Goal: Task Accomplishment & Management: Complete application form

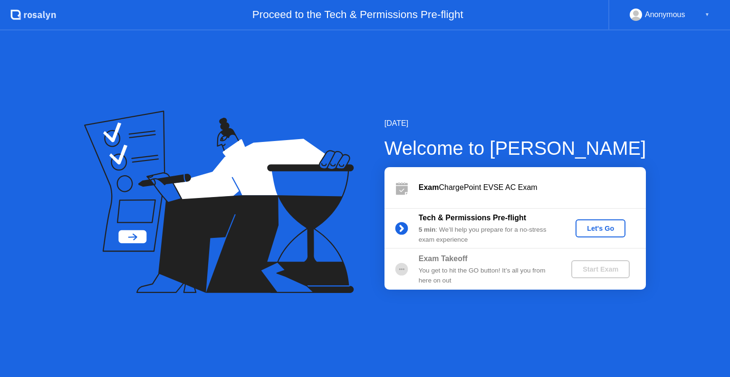
click at [603, 234] on button "Let's Go" at bounding box center [601, 229] width 50 height 18
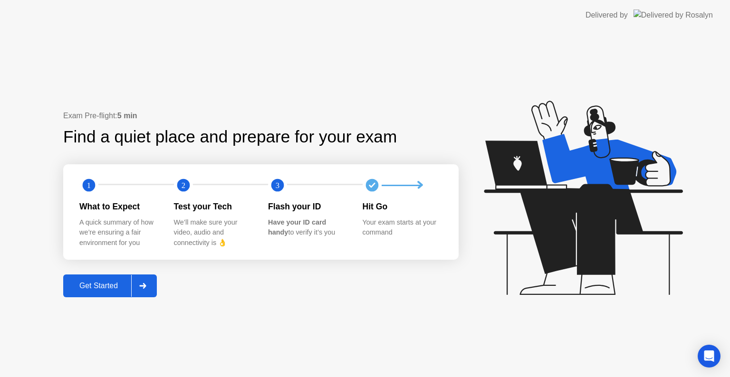
click at [91, 279] on button "Get Started" at bounding box center [110, 286] width 94 height 23
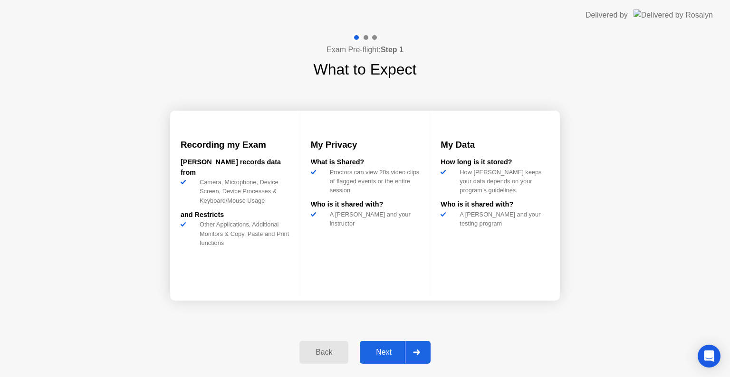
click at [393, 344] on button "Next" at bounding box center [395, 352] width 71 height 23
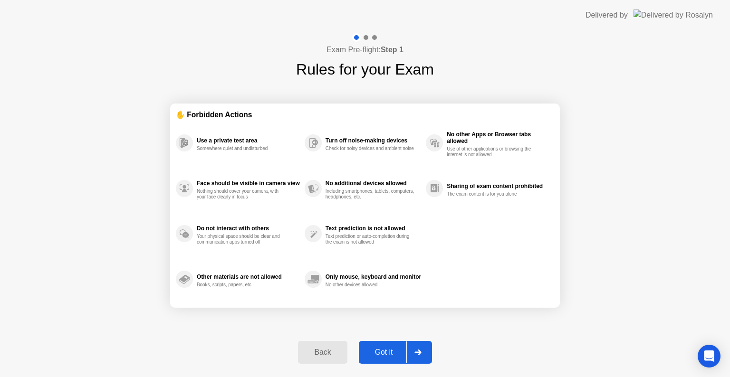
click at [393, 344] on button "Got it" at bounding box center [395, 352] width 73 height 23
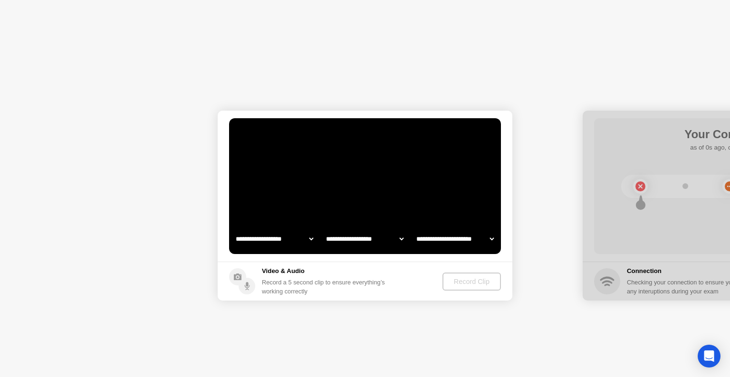
select select "**********"
select select "*******"
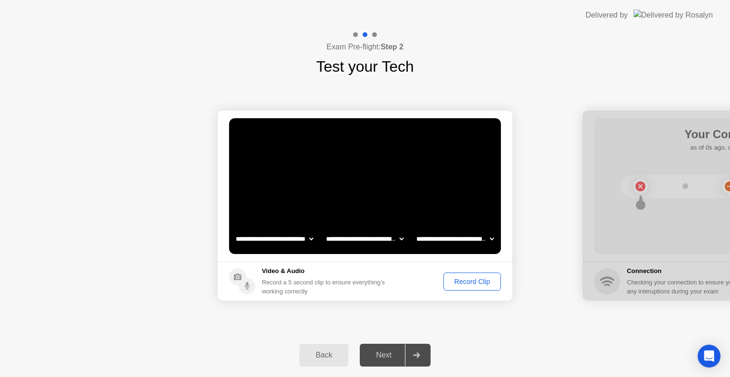
click at [473, 286] on div "Record Clip" at bounding box center [472, 282] width 51 height 8
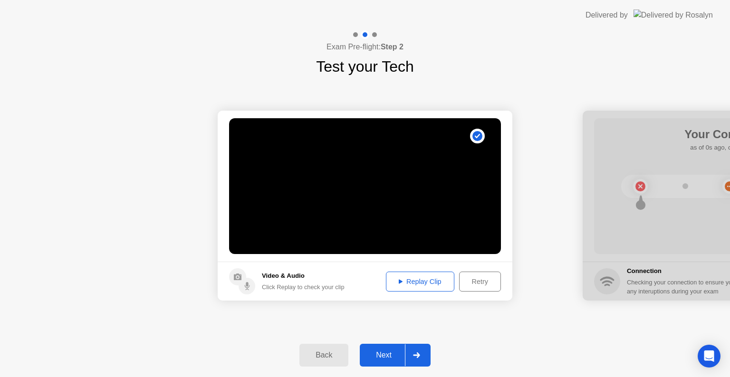
click at [388, 355] on div "Next" at bounding box center [384, 355] width 42 height 9
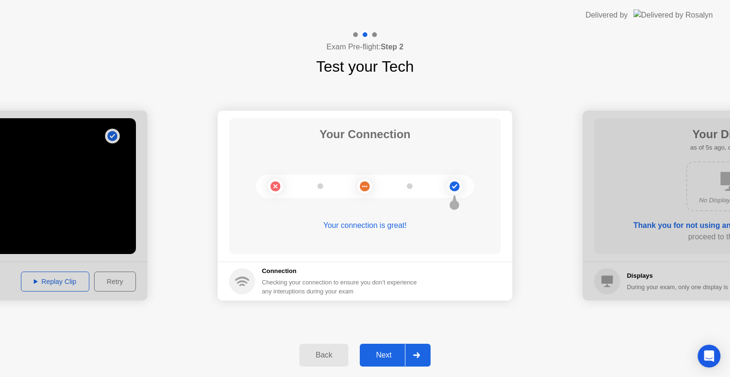
click at [388, 355] on div "Next" at bounding box center [384, 355] width 42 height 9
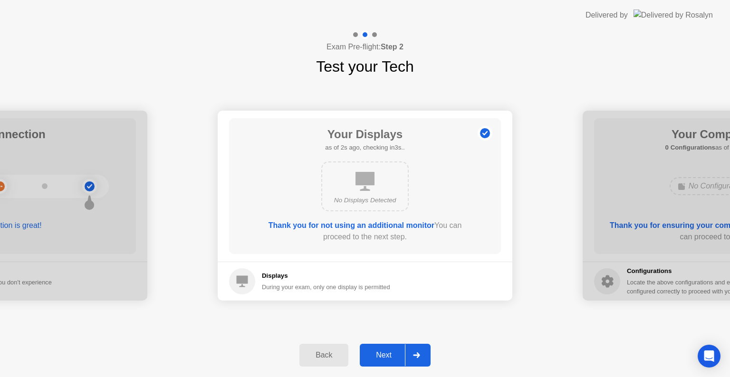
click at [388, 355] on div "Next" at bounding box center [384, 355] width 42 height 9
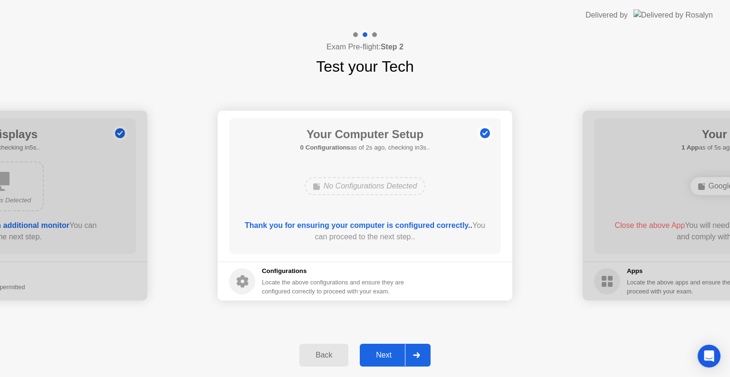
click at [364, 357] on div "Next" at bounding box center [384, 355] width 42 height 9
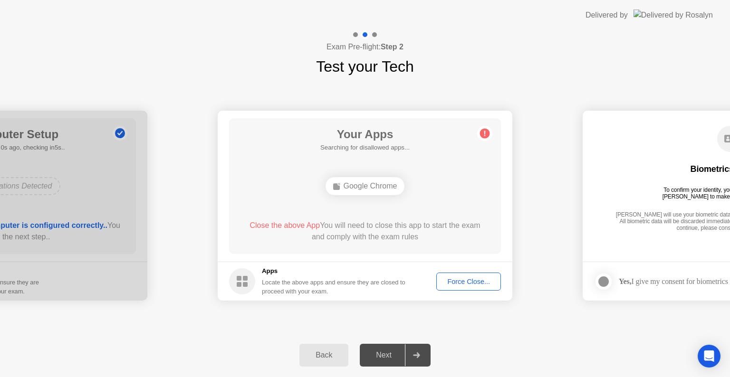
click at [477, 281] on div "Force Close..." at bounding box center [469, 282] width 58 height 8
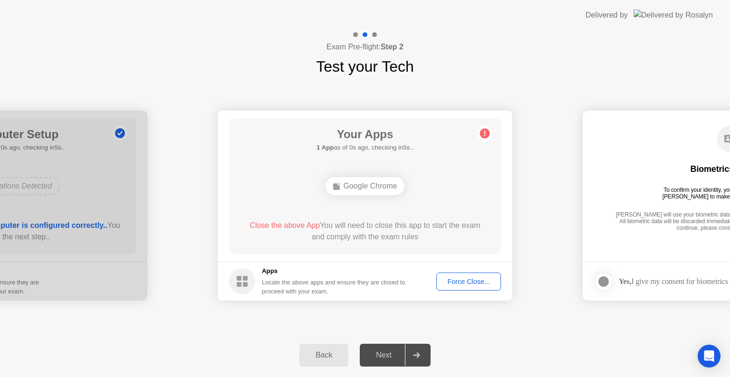
click at [359, 190] on div "Google Chrome" at bounding box center [365, 186] width 79 height 18
click at [466, 288] on button "Force Close..." at bounding box center [468, 282] width 65 height 18
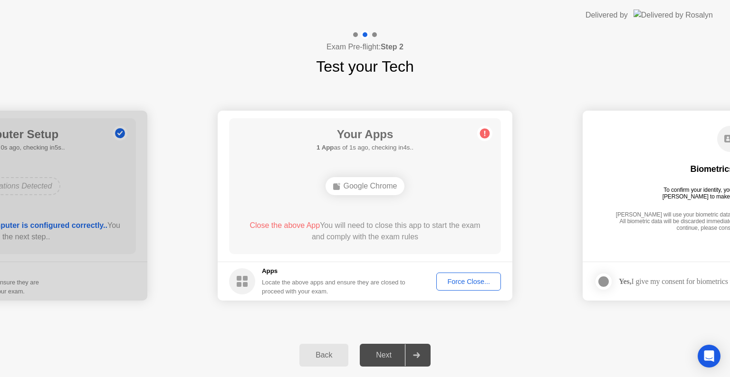
click at [478, 132] on icon at bounding box center [484, 133] width 15 height 15
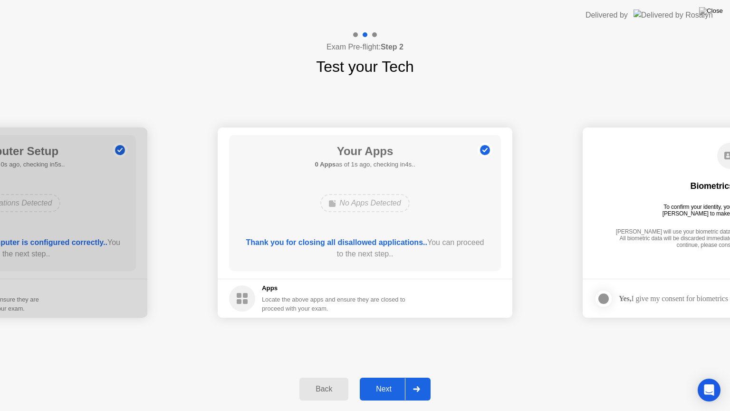
click at [374, 377] on div "Next" at bounding box center [384, 389] width 42 height 9
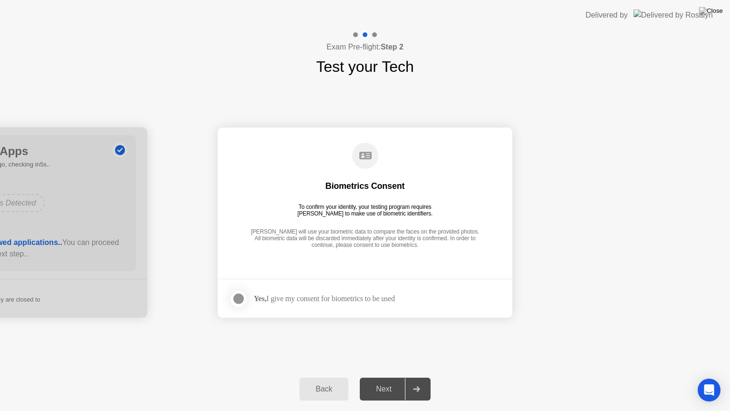
click at [240, 293] on div at bounding box center [238, 298] width 11 height 11
click at [374, 377] on div "Next" at bounding box center [384, 389] width 42 height 9
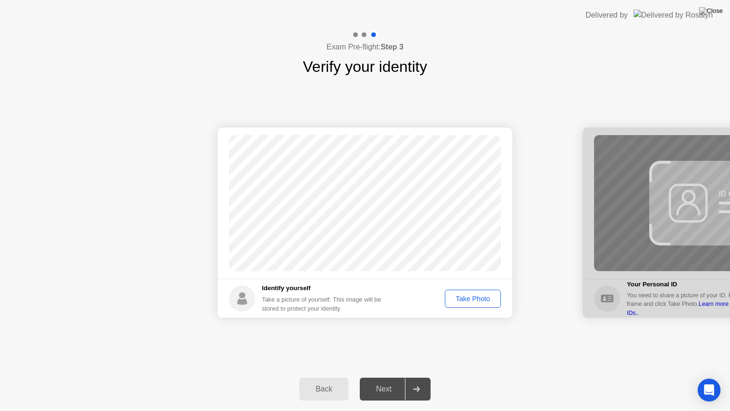
click at [482, 297] on div "Take Photo" at bounding box center [472, 299] width 49 height 8
click at [388, 377] on div "Next" at bounding box center [384, 389] width 42 height 9
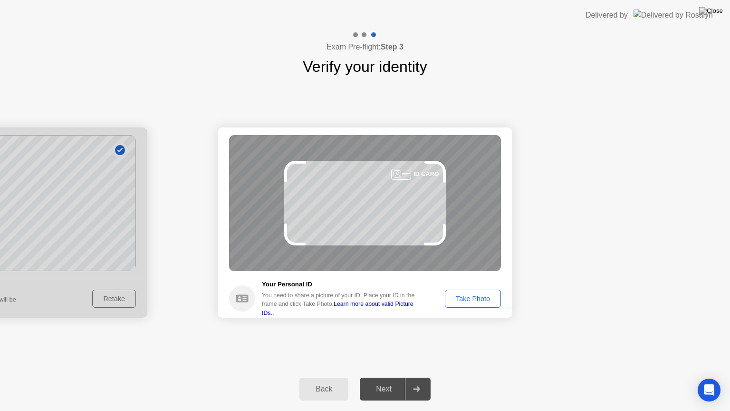
click at [474, 302] on div "Take Photo" at bounding box center [472, 299] width 49 height 8
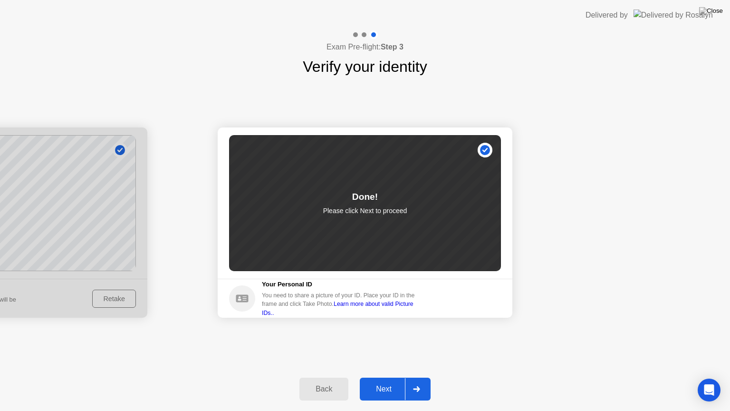
click at [386, 377] on div "Next" at bounding box center [384, 389] width 42 height 9
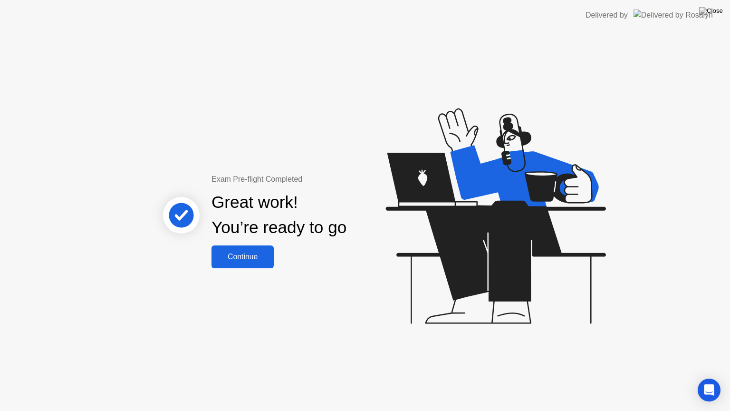
click at [259, 253] on div "Continue" at bounding box center [242, 256] width 57 height 9
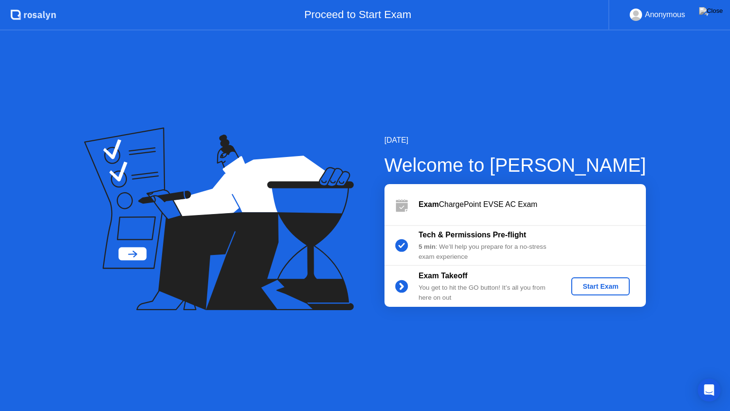
click at [584, 288] on div "Start Exam" at bounding box center [600, 286] width 51 height 8
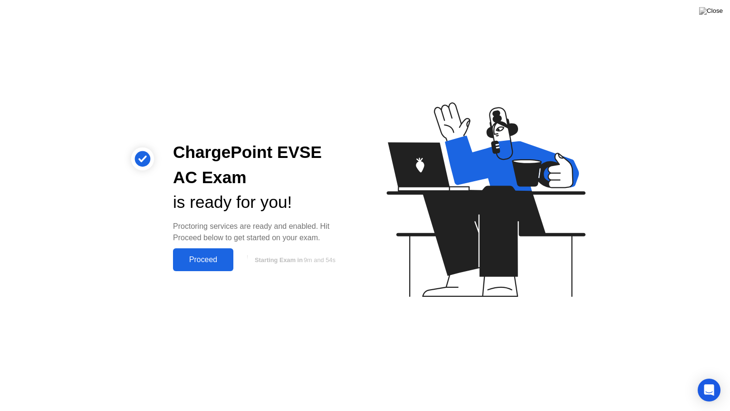
click at [215, 257] on div "Proceed" at bounding box center [203, 259] width 55 height 9
